Goal: Task Accomplishment & Management: Manage account settings

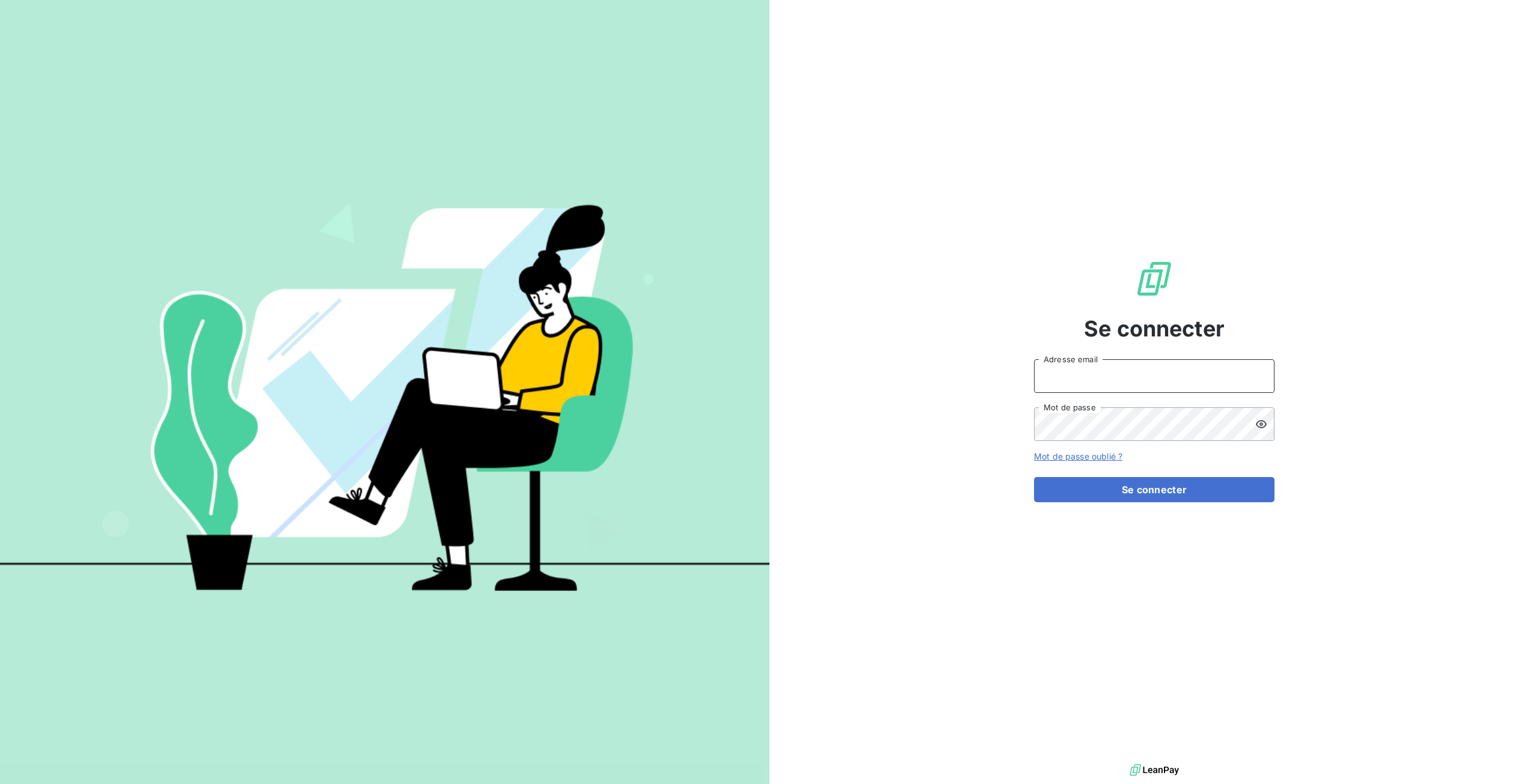
type input "[PERSON_NAME][EMAIL_ADDRESS][DOMAIN_NAME]"
click at [1103, 487] on button "Se connecter" at bounding box center [1154, 489] width 241 height 25
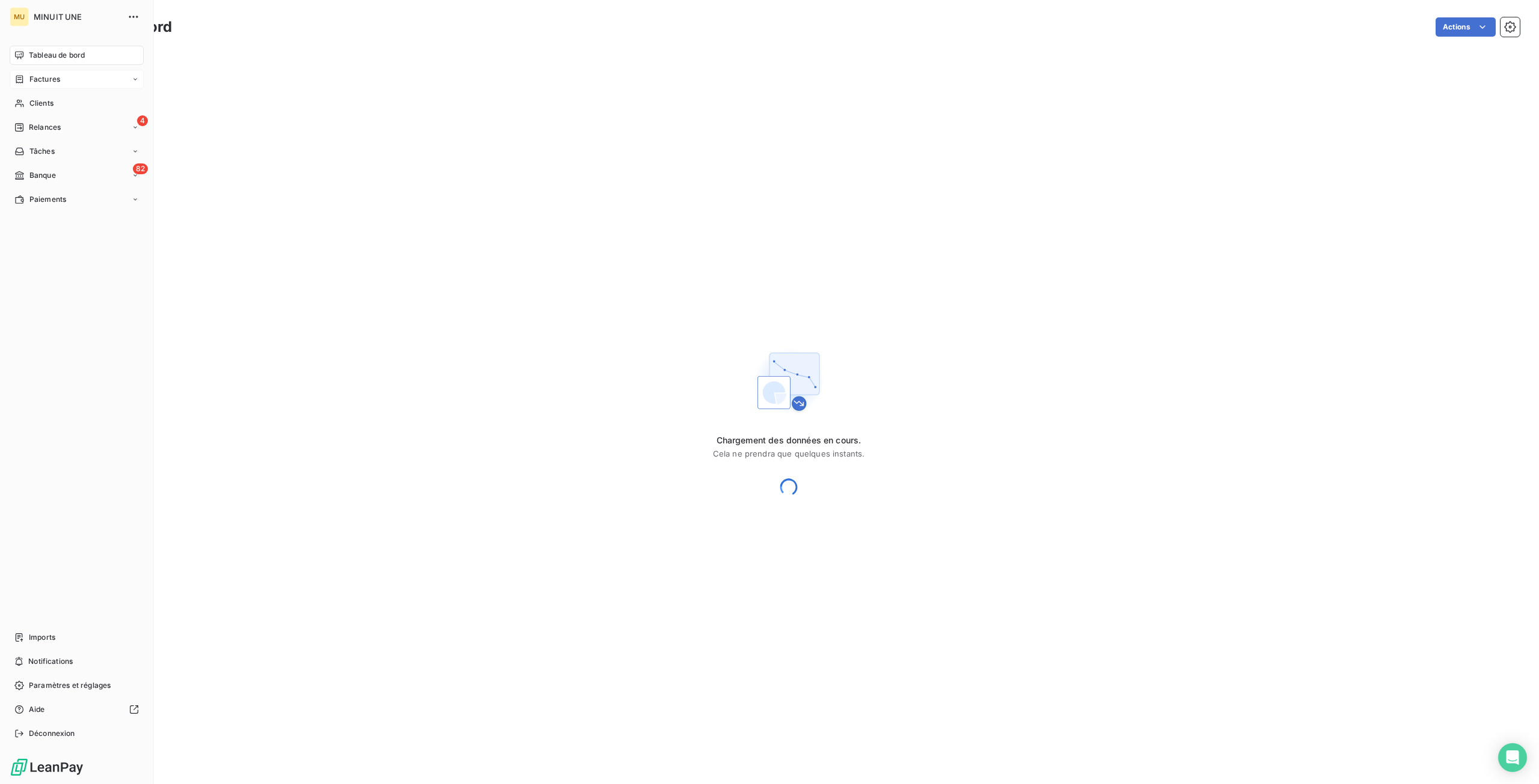
click at [39, 80] on span "Factures" at bounding box center [44, 79] width 31 height 11
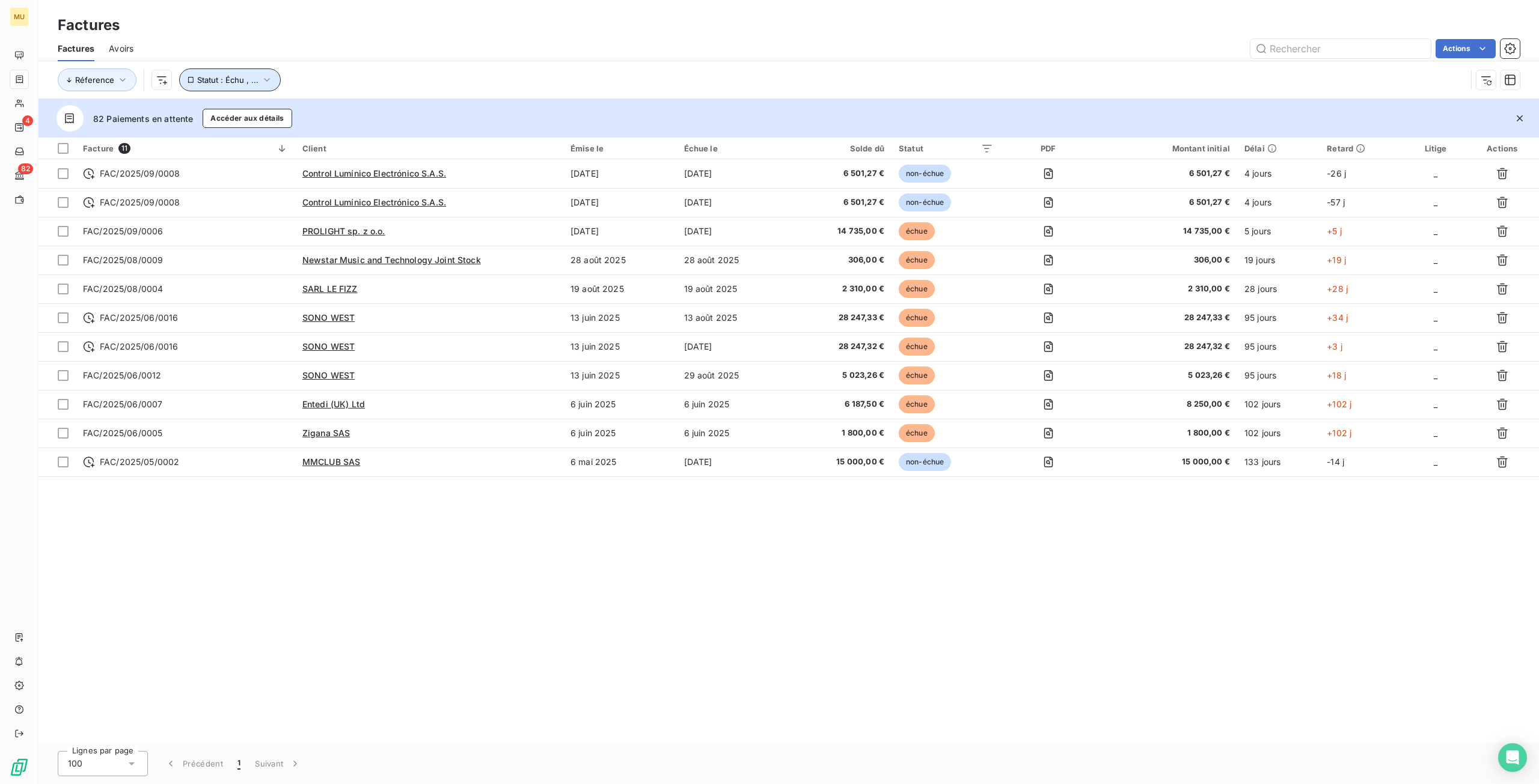
click at [270, 81] on icon "button" at bounding box center [267, 80] width 12 height 12
click at [543, 581] on div "Facture 11 Client Émise le Échue le Solde dû Statut PDF Montant initial Délai R…" at bounding box center [788, 440] width 1501 height 605
